Goal: Task Accomplishment & Management: Use online tool/utility

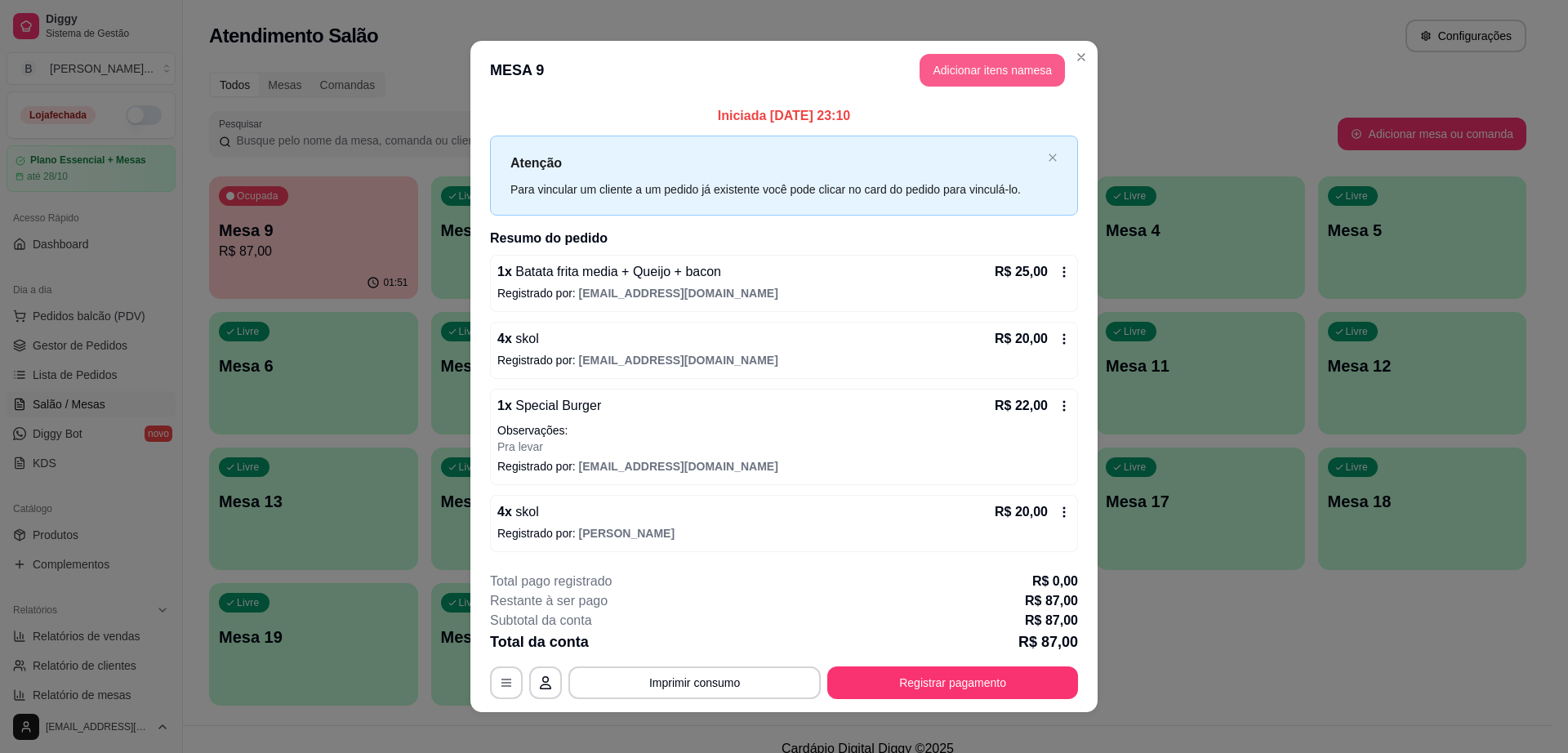
click at [990, 81] on button "Adicionar itens na mesa" at bounding box center [992, 70] width 145 height 33
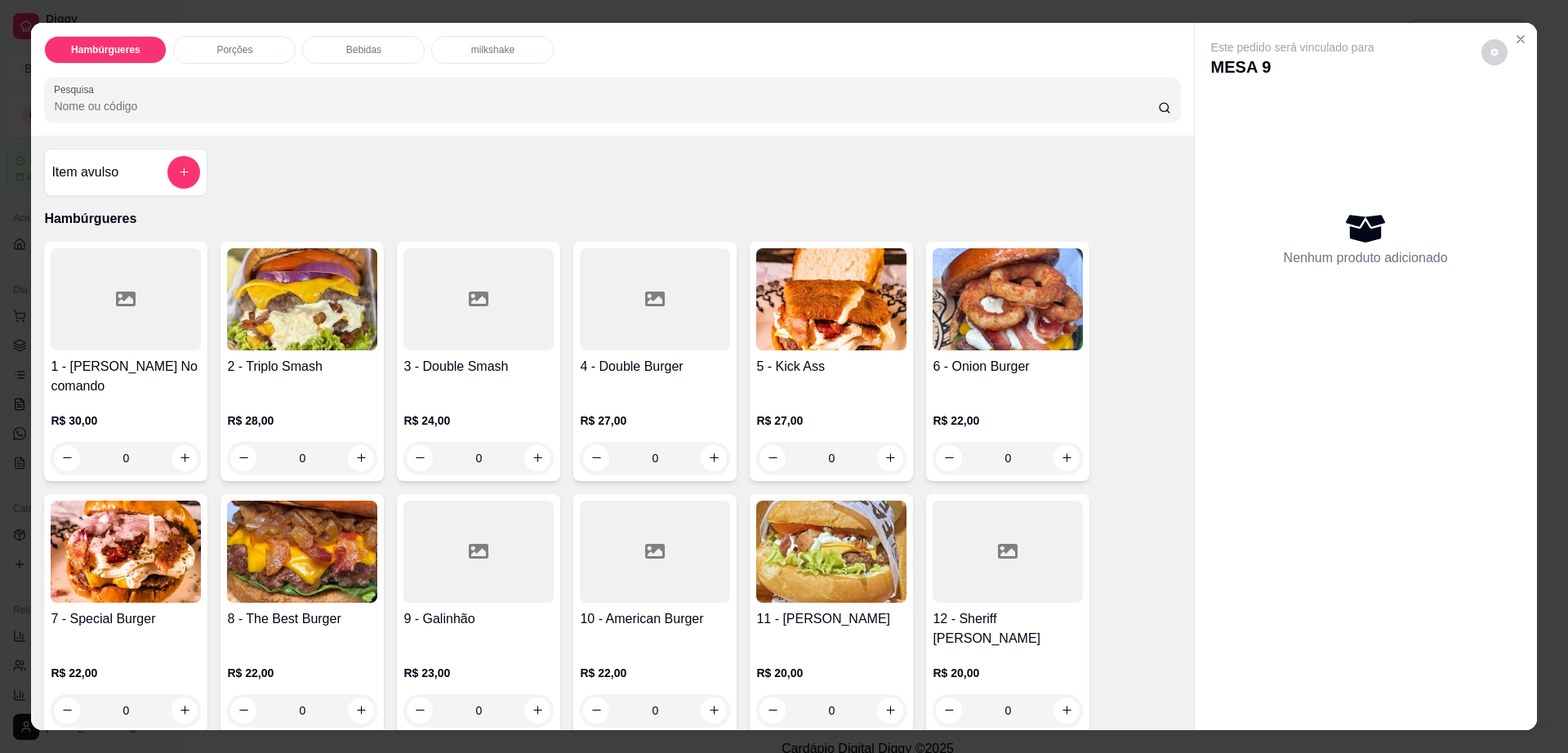
click at [380, 54] on div "Bebidas" at bounding box center [362, 50] width 122 height 28
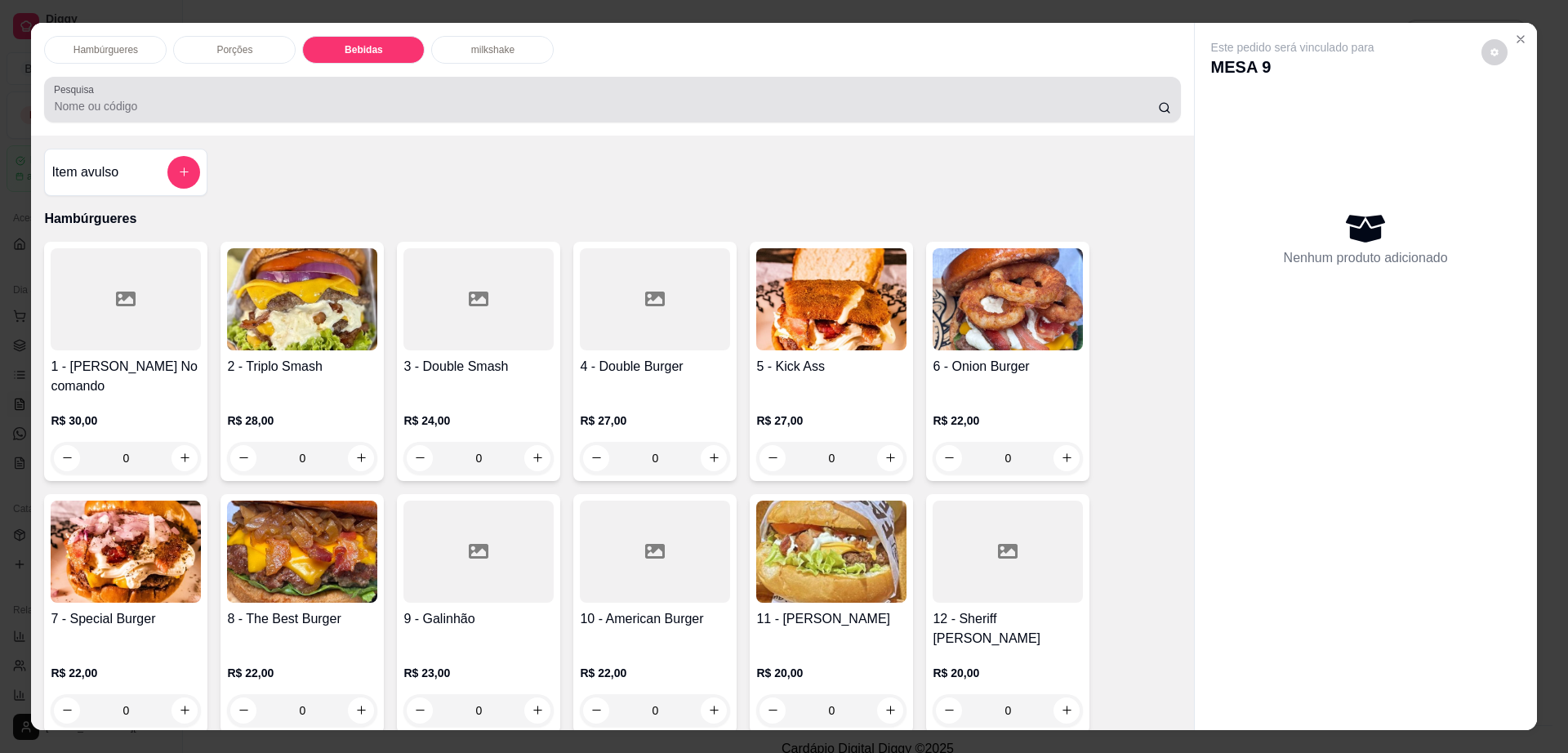
scroll to position [30, 0]
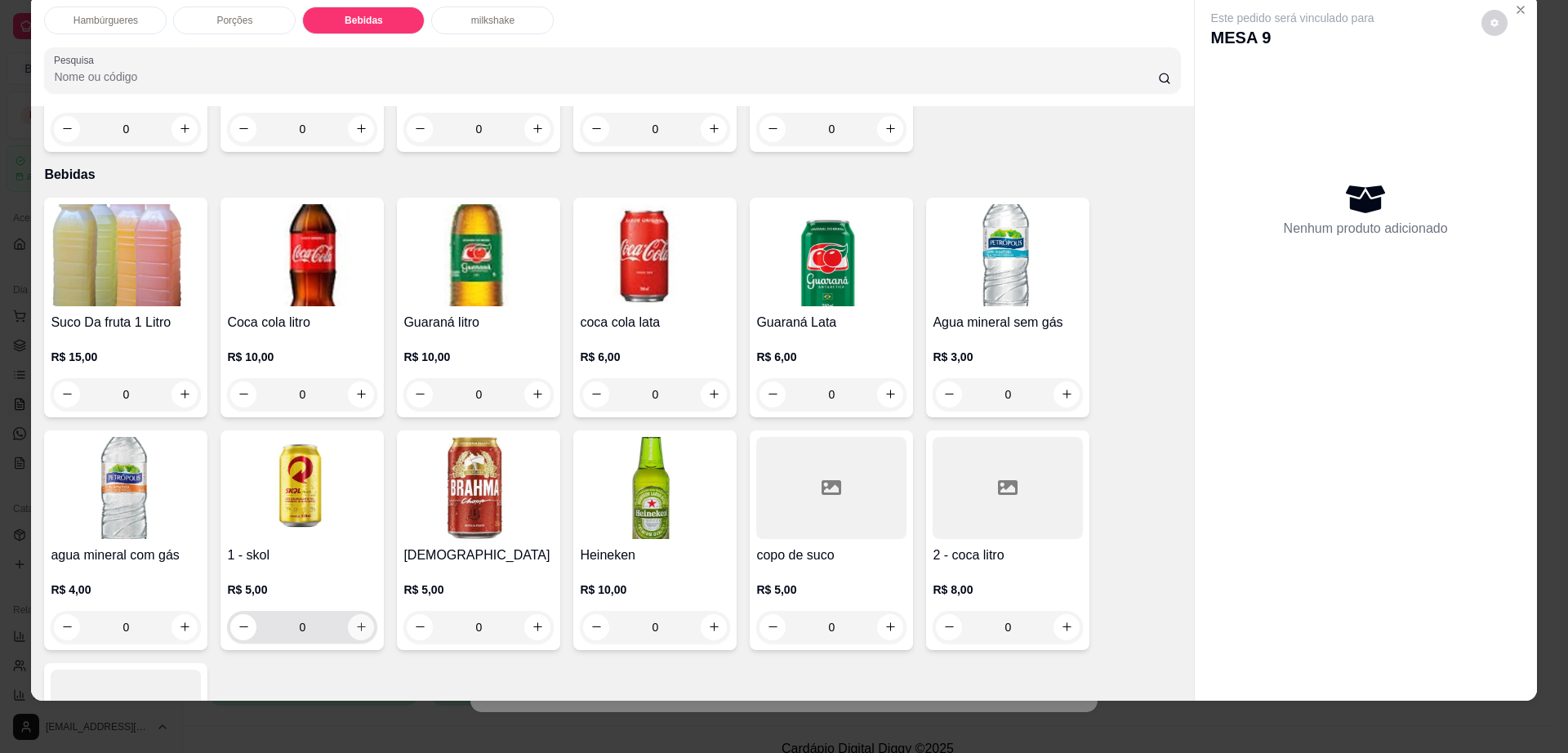
click at [356, 614] on button "increase-product-quantity" at bounding box center [360, 627] width 26 height 26
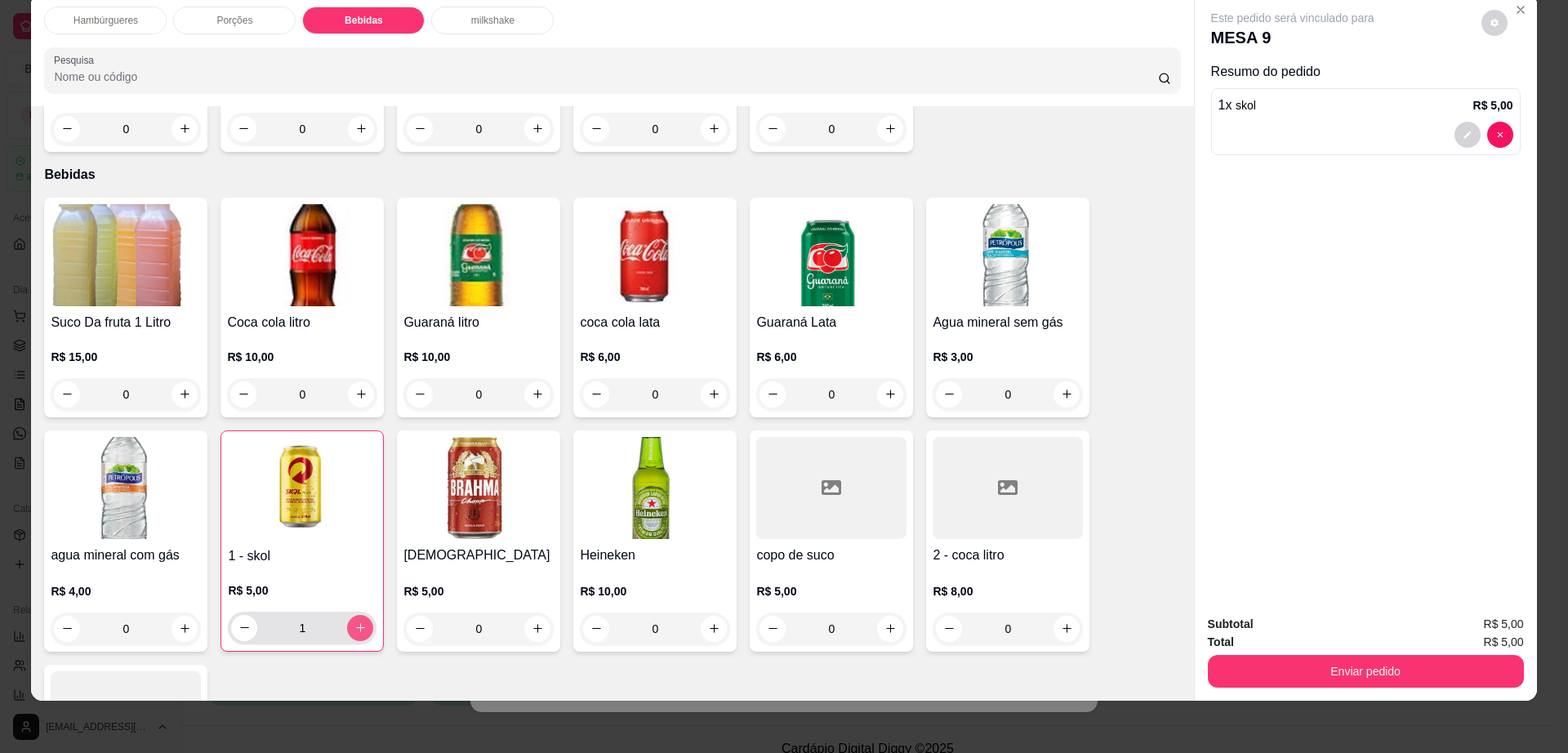
click at [356, 615] on button "increase-product-quantity" at bounding box center [360, 628] width 26 height 26
type input "2"
click at [1491, 21] on icon "decrease-product-quantity" at bounding box center [1495, 23] width 8 height 8
click at [1522, 82] on span "Automatic updates" at bounding box center [1523, 88] width 33 height 20
click at [1517, 88] on input "Automatic updates" at bounding box center [1511, 93] width 11 height 11
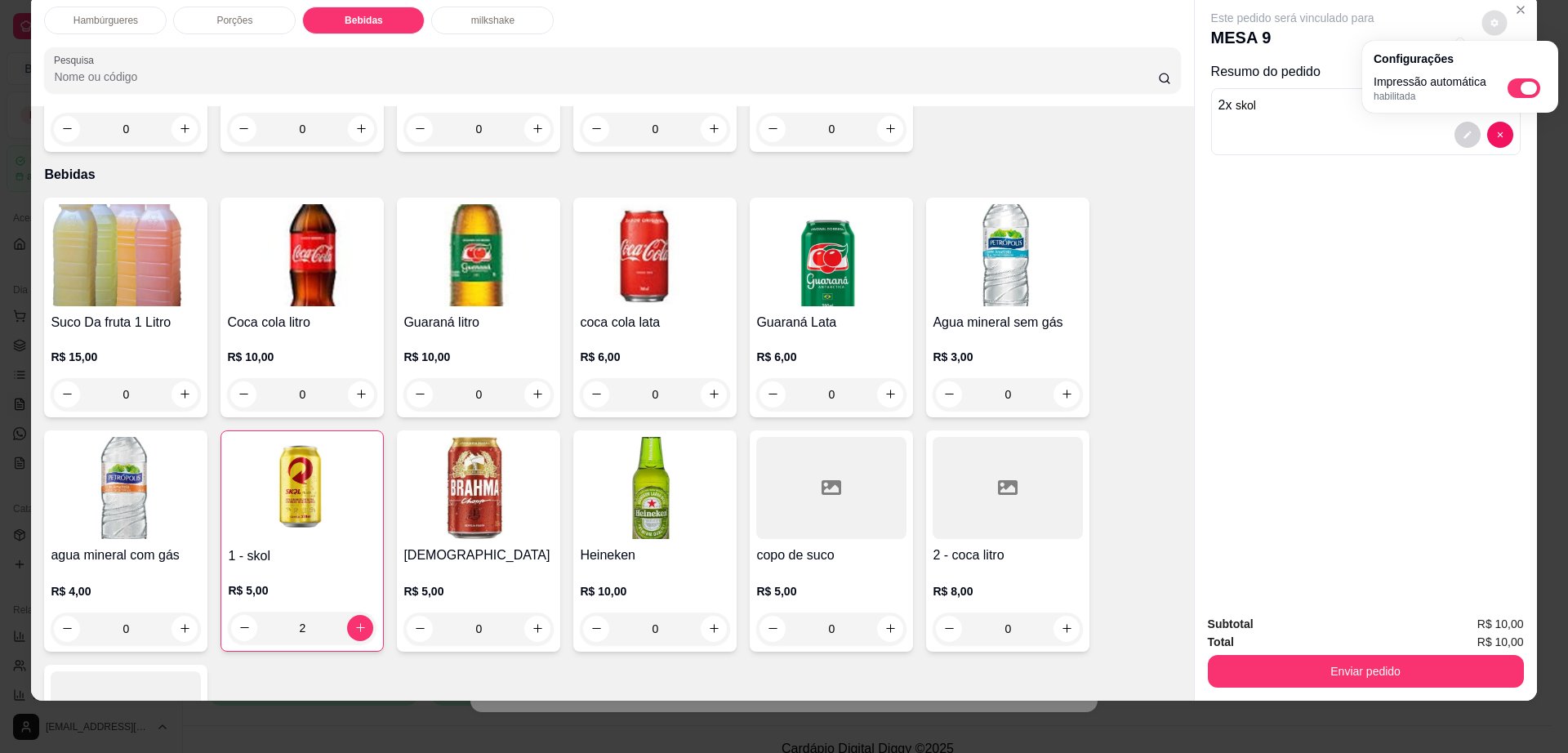
checkbox input "false"
click at [1401, 671] on button "Enviar pedido" at bounding box center [1365, 672] width 316 height 33
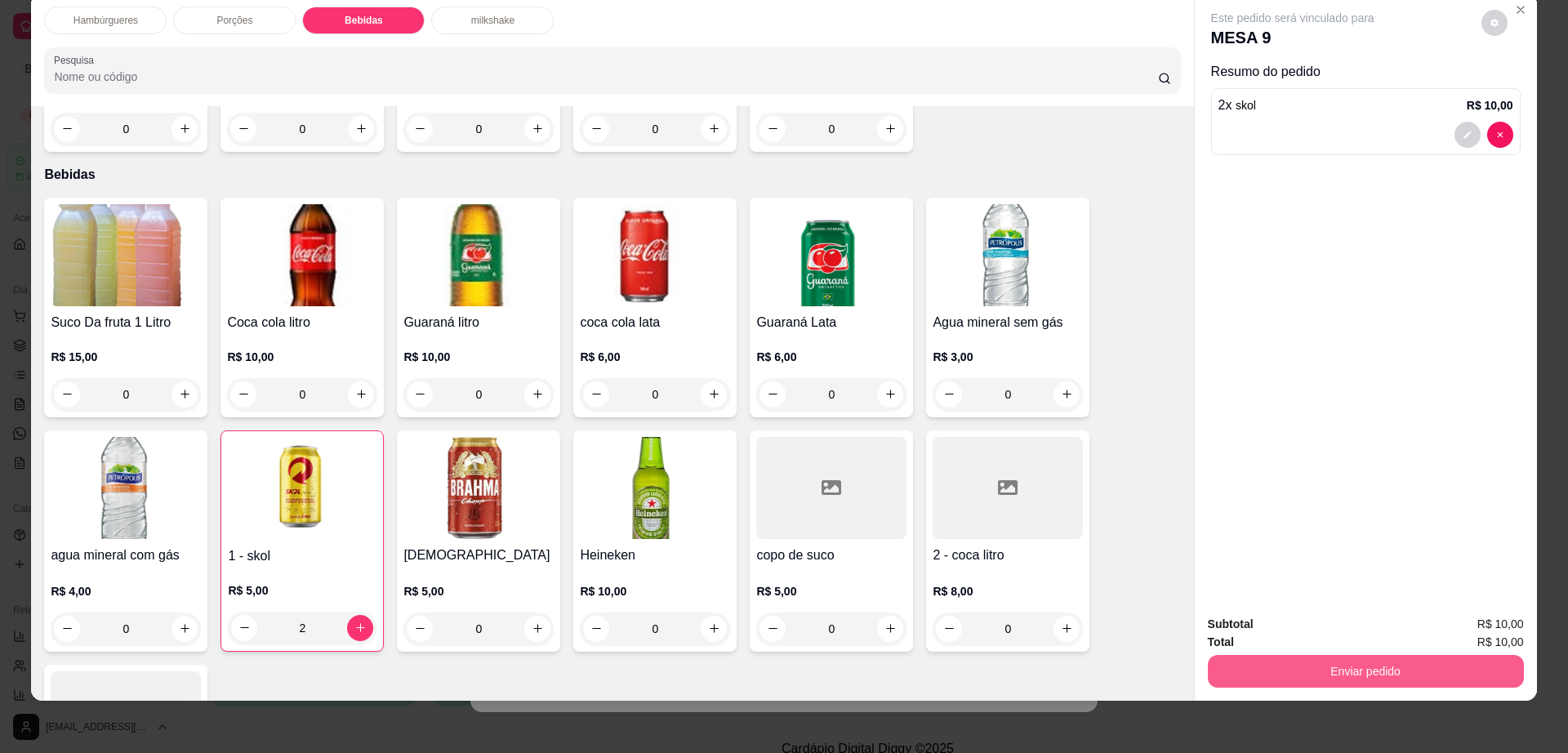
click at [1401, 671] on button "Enviar pedido" at bounding box center [1365, 672] width 316 height 33
click at [1497, 629] on button "Enviar pedido" at bounding box center [1480, 631] width 89 height 30
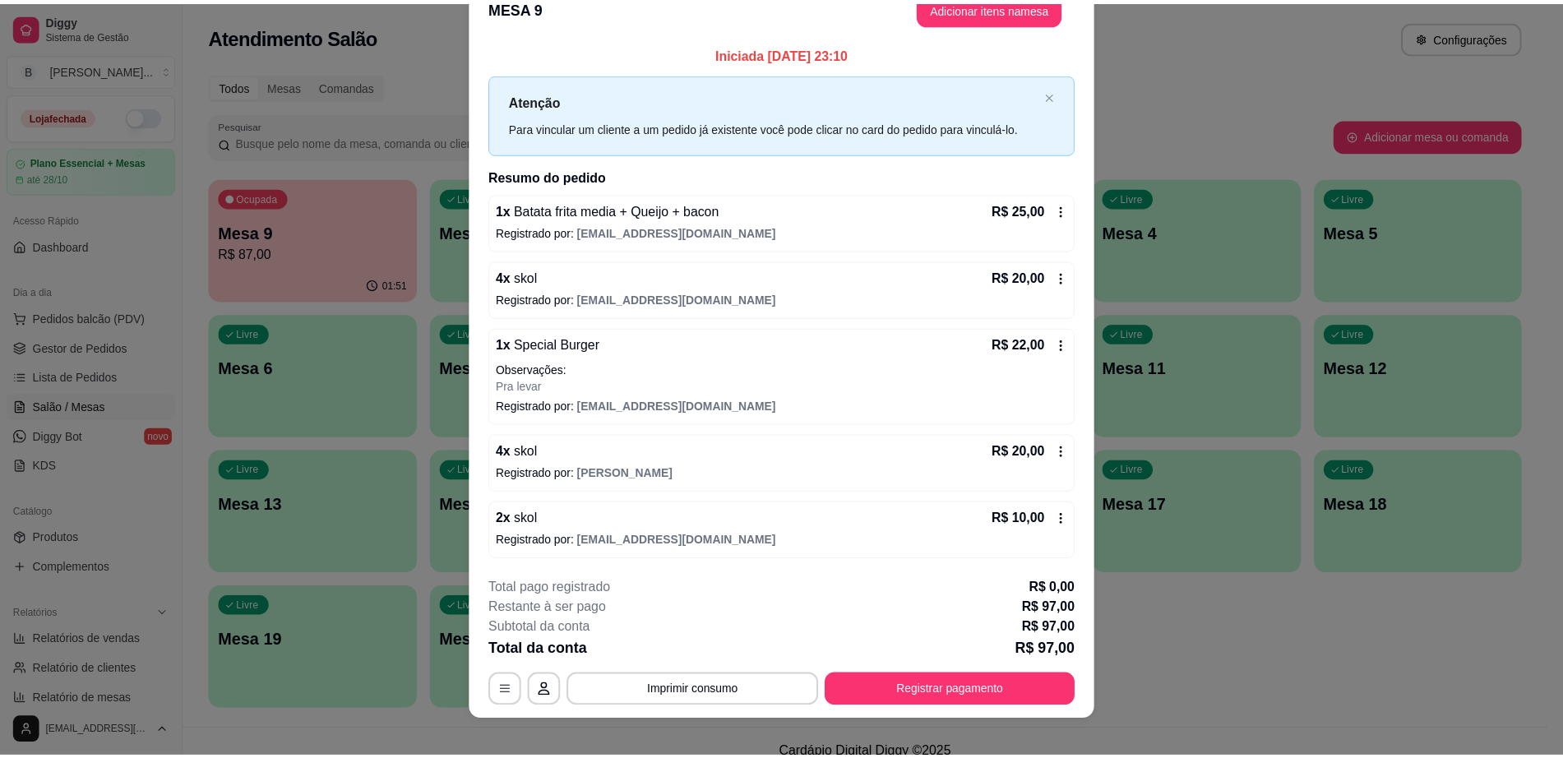
scroll to position [45, 0]
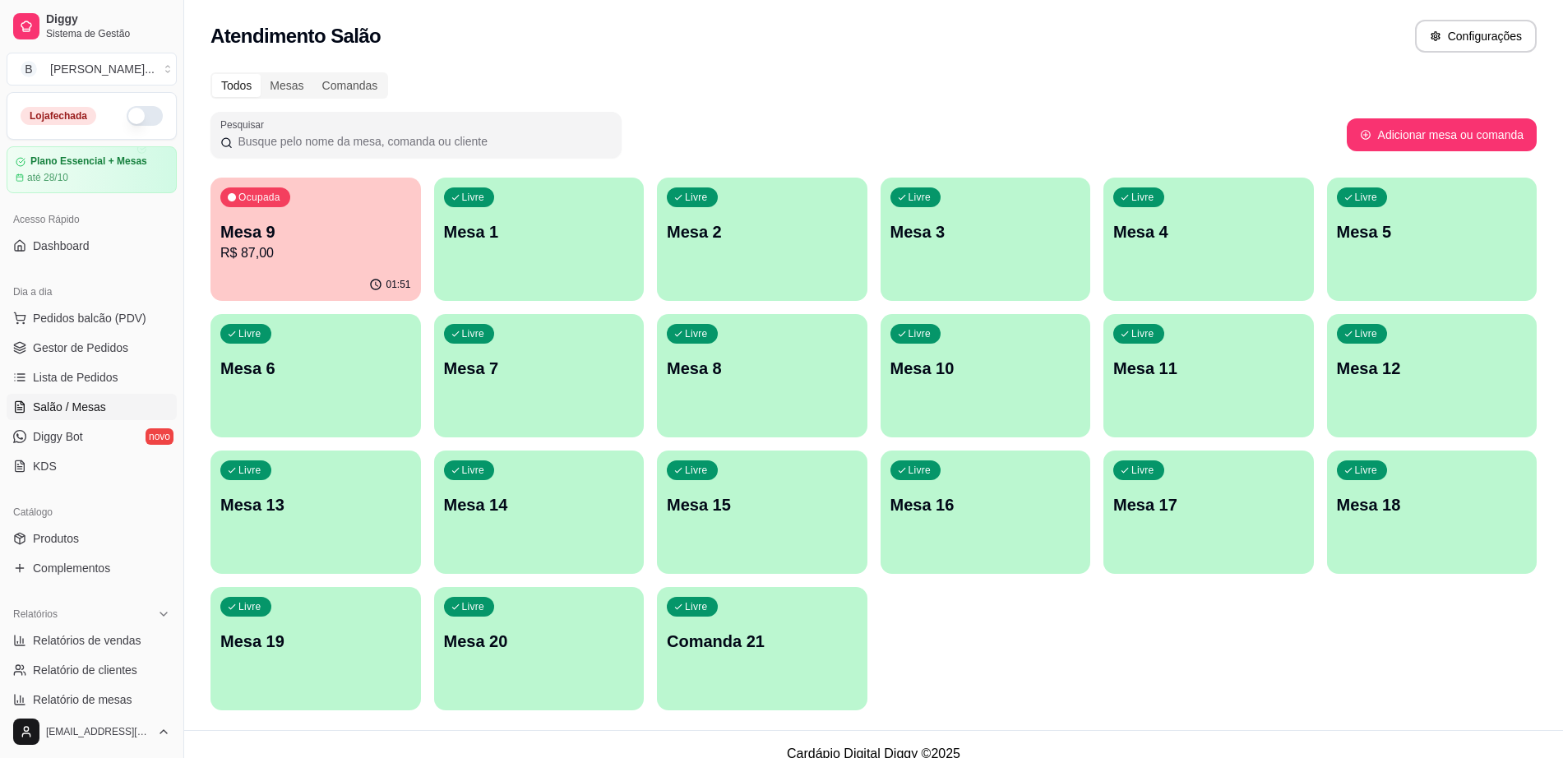
click at [326, 252] on p "R$ 87,00" at bounding box center [315, 253] width 191 height 20
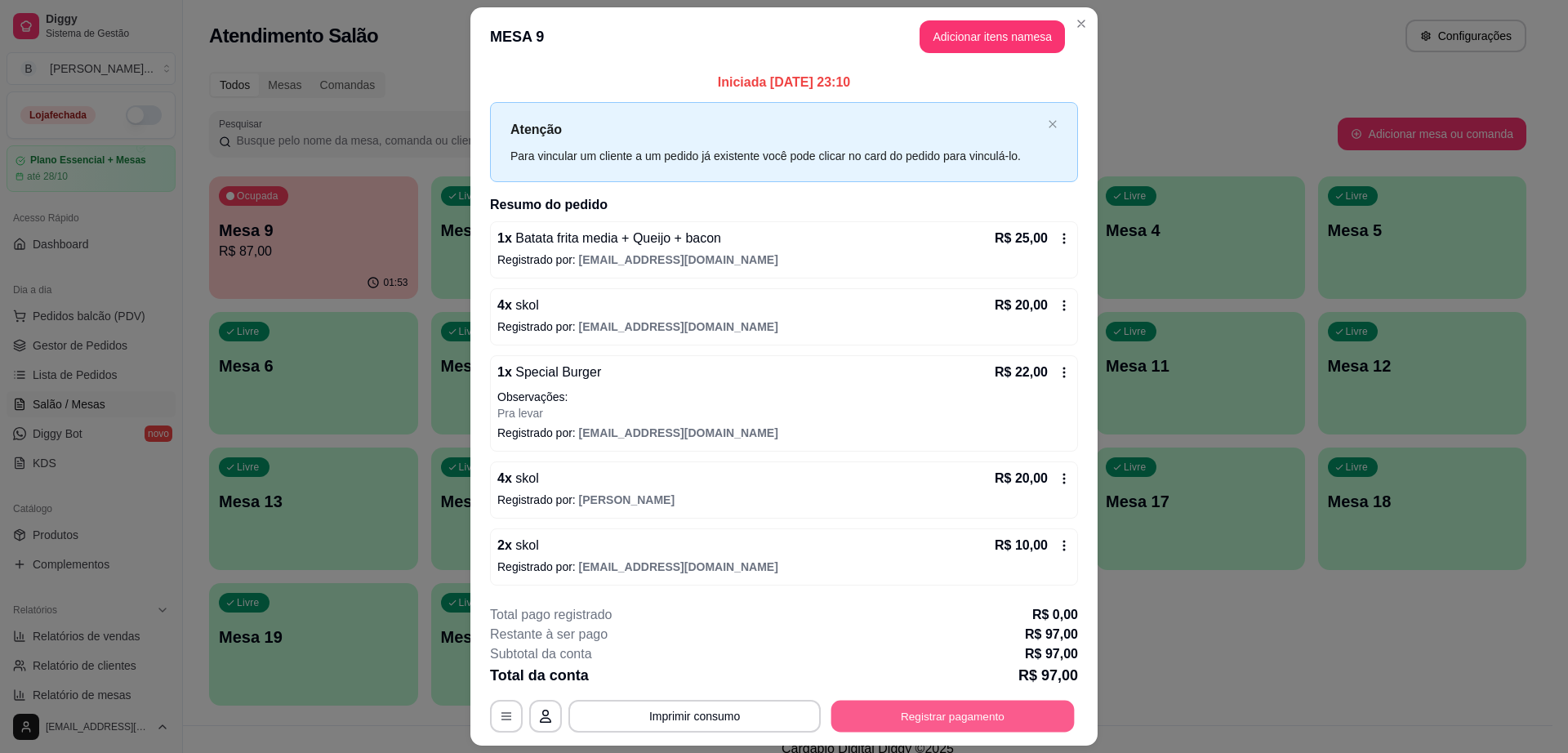
click at [898, 708] on button "Registrar pagamento" at bounding box center [952, 716] width 243 height 32
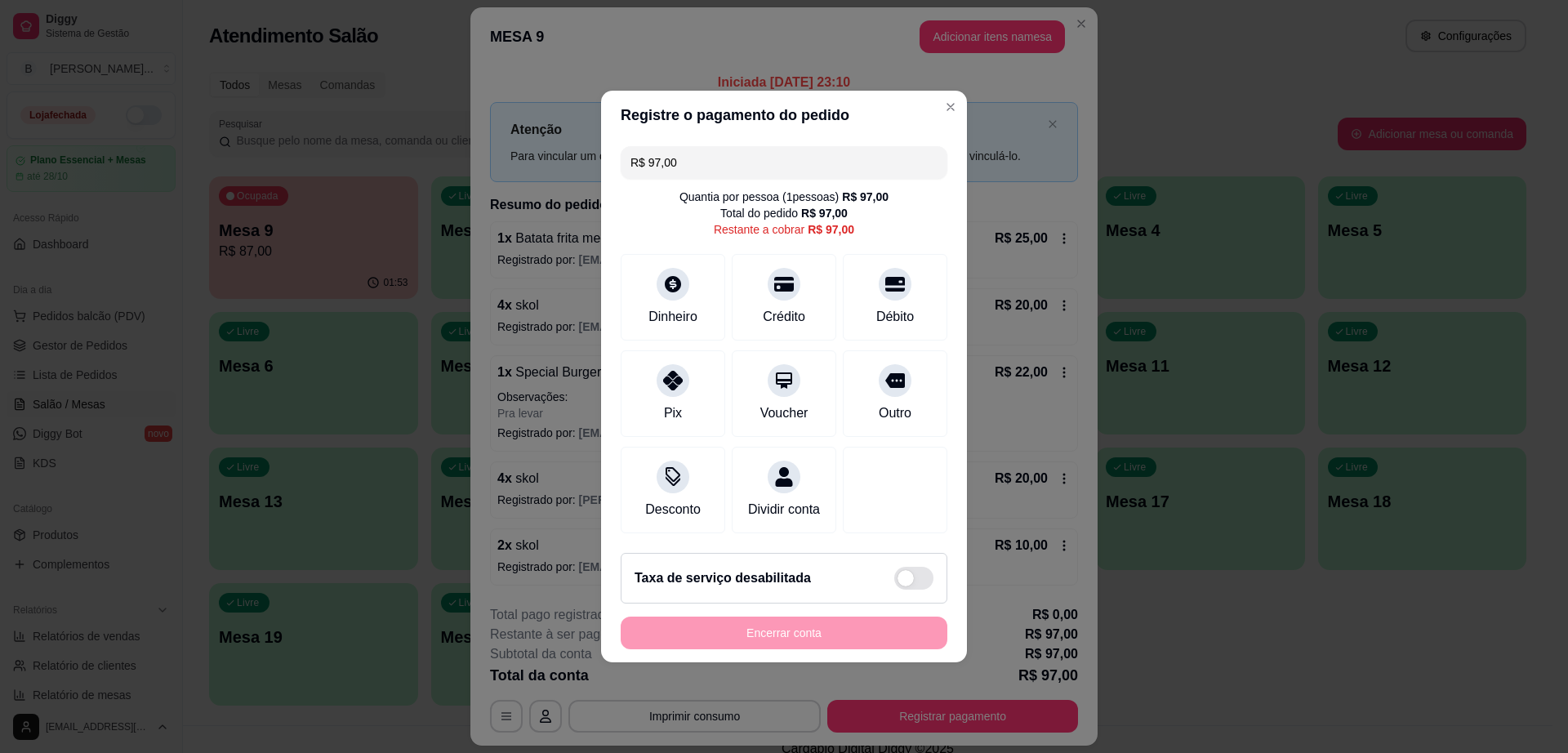
click at [738, 158] on input "R$ 97,00" at bounding box center [784, 162] width 307 height 33
click at [660, 382] on div "Pix" at bounding box center [673, 390] width 115 height 95
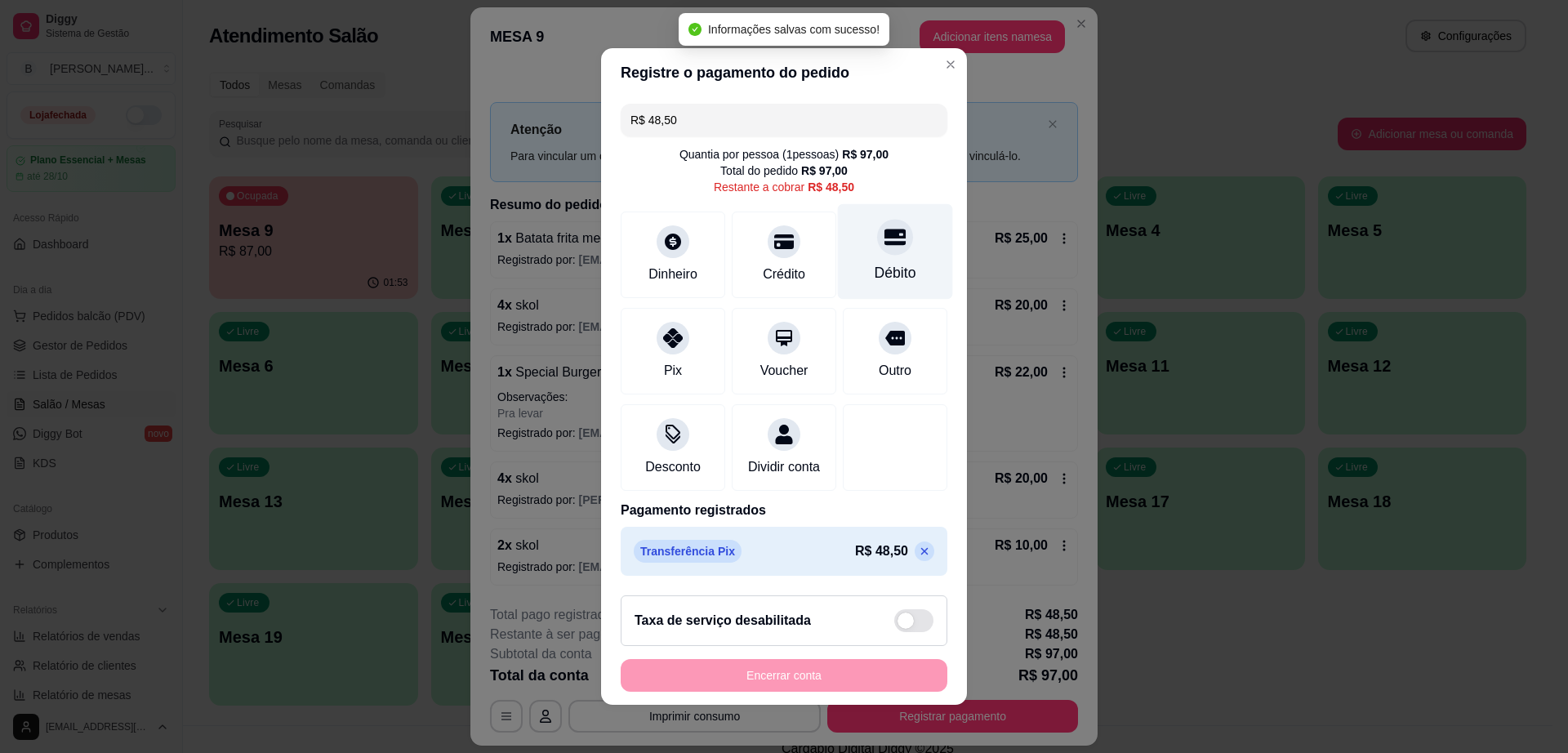
click at [888, 241] on div "Débito" at bounding box center [896, 252] width 115 height 95
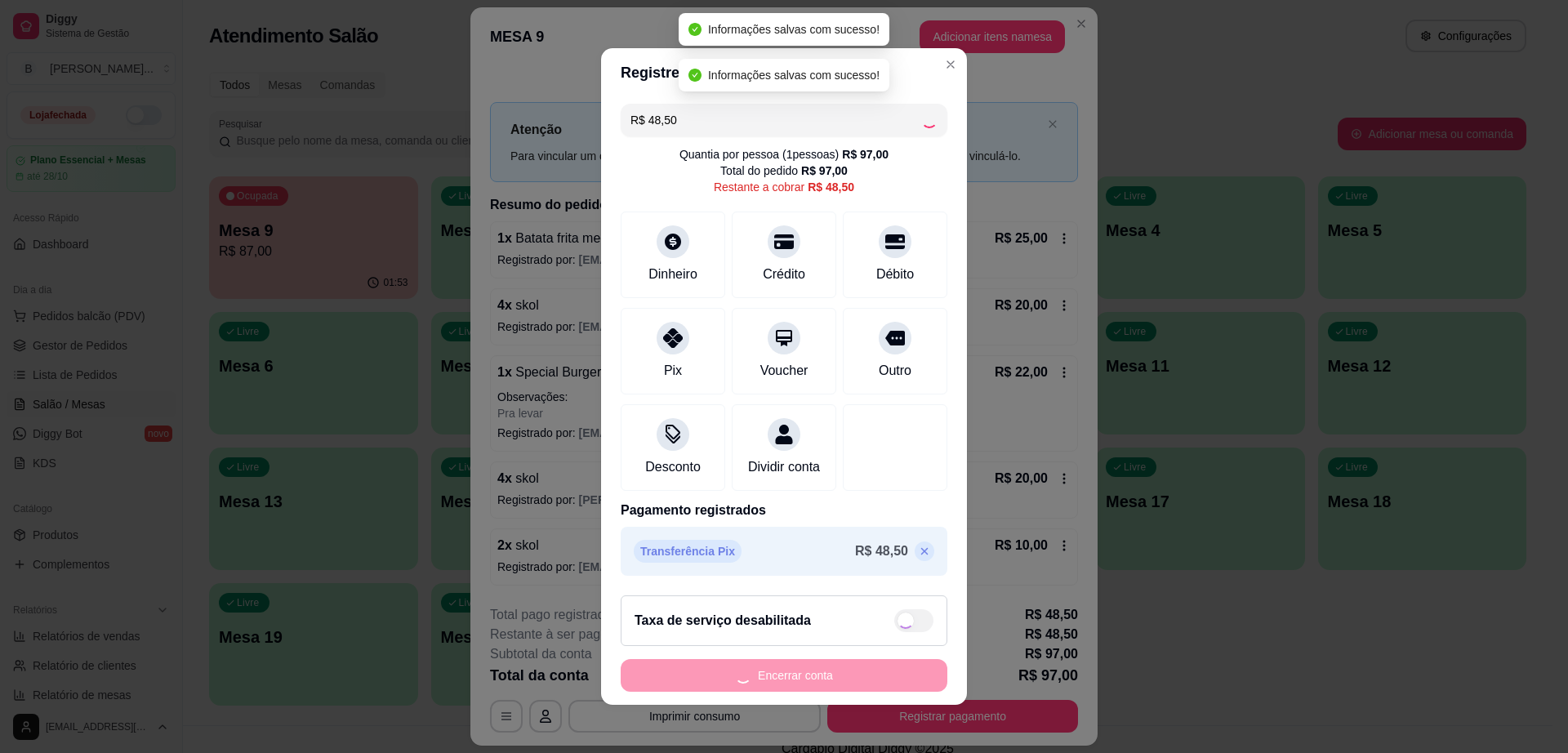
type input "R$ 0,00"
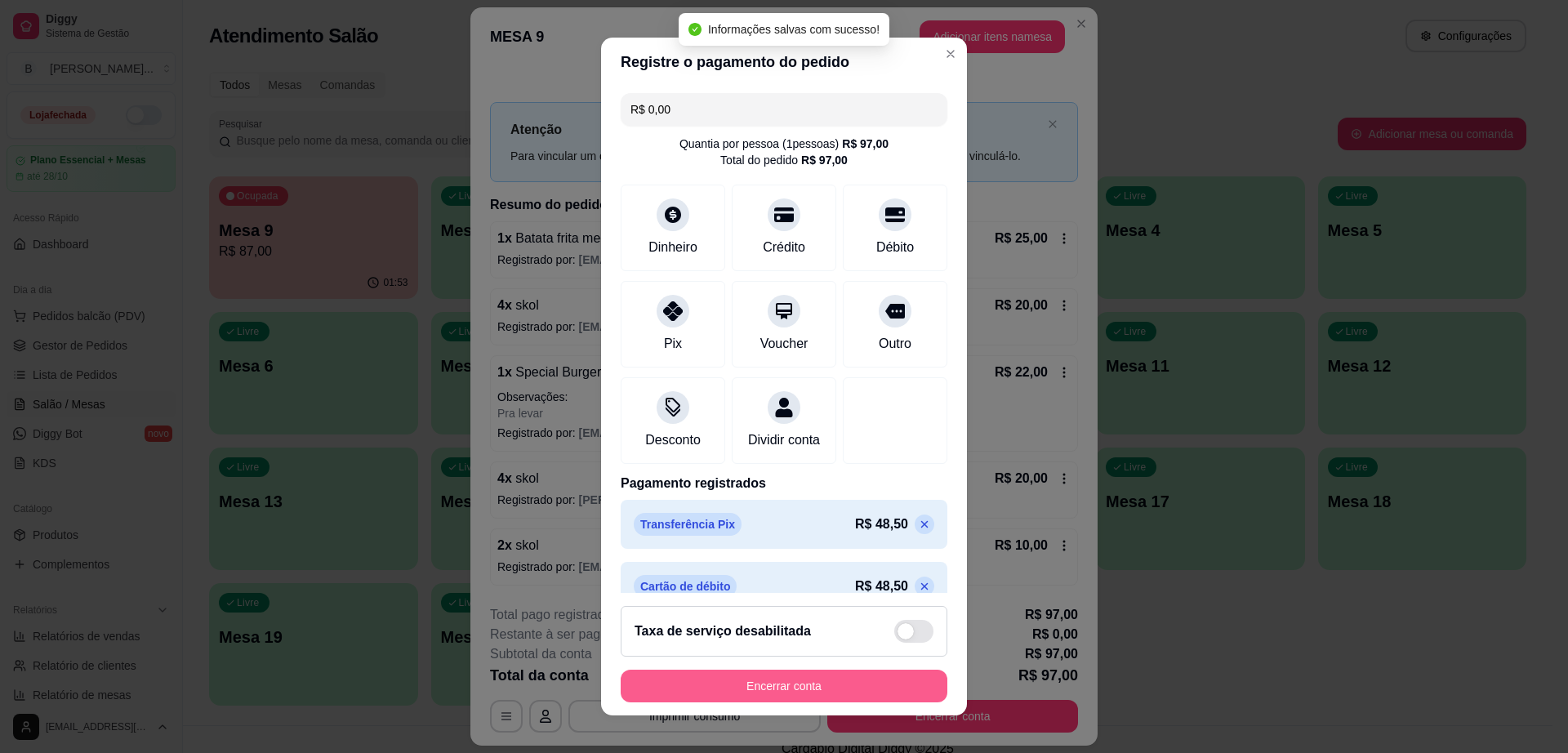
click at [858, 687] on button "Encerrar conta" at bounding box center [784, 685] width 327 height 33
